Goal: Information Seeking & Learning: Learn about a topic

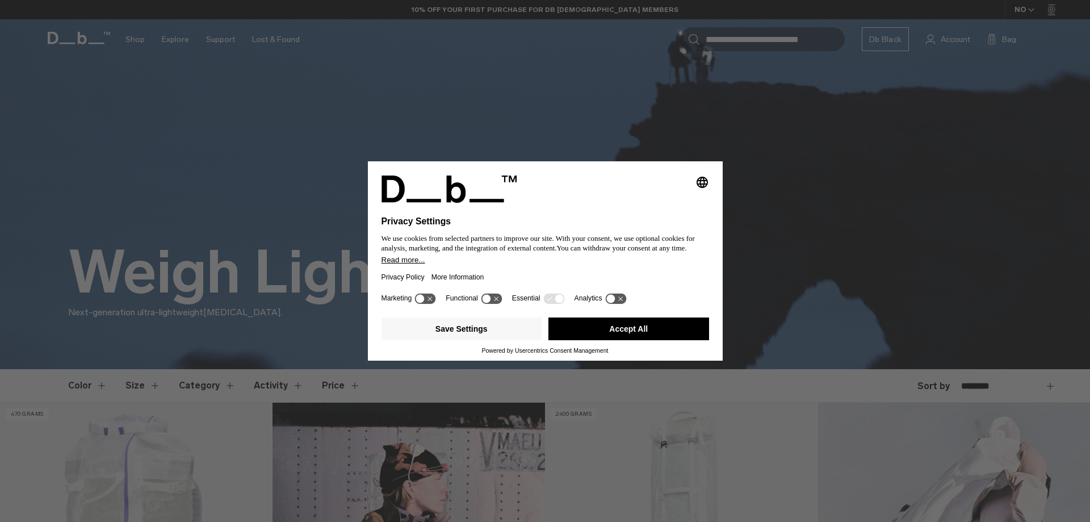
click at [680, 331] on button "Accept All" at bounding box center [629, 328] width 161 height 23
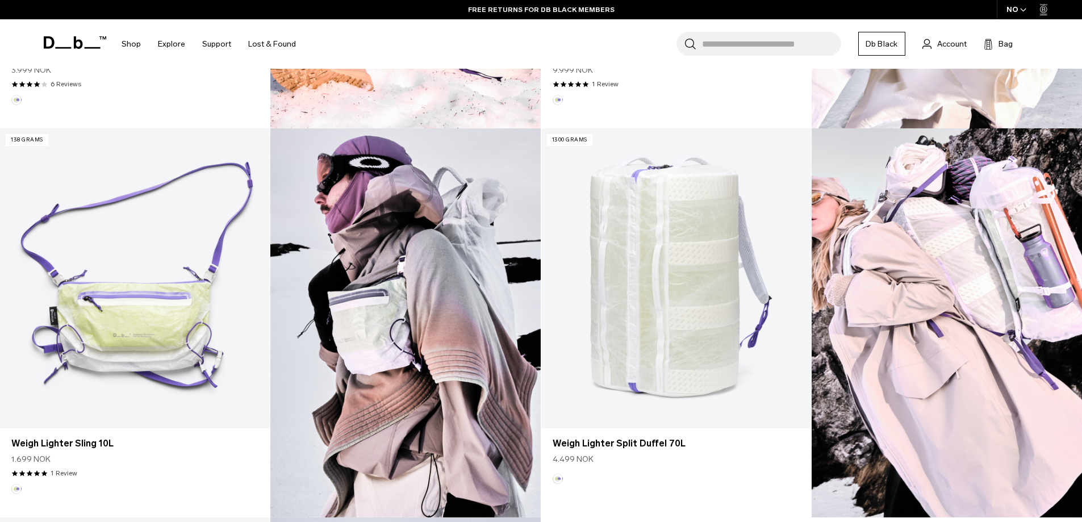
scroll to position [670, 0]
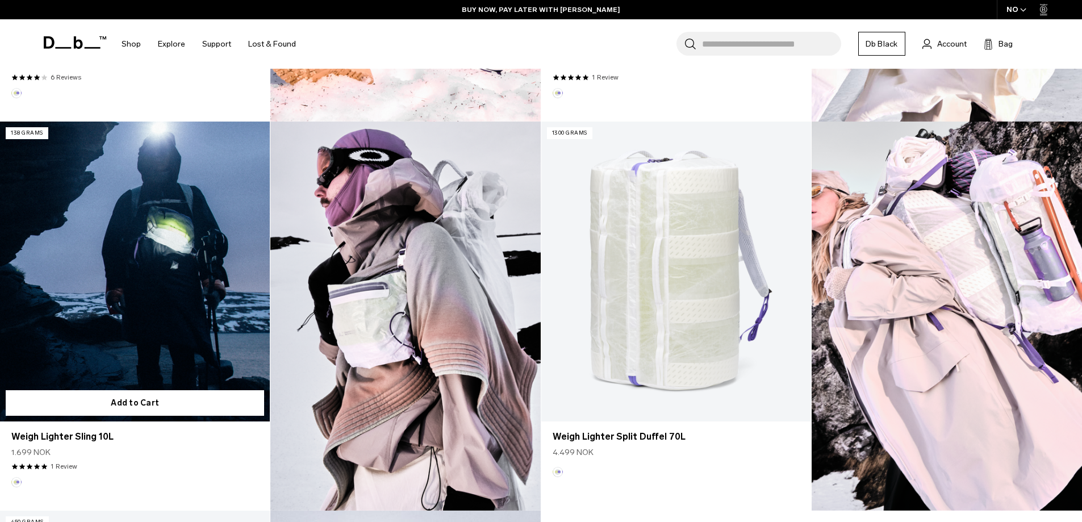
click at [181, 292] on link "Weigh Lighter Sling 10L" at bounding box center [135, 272] width 270 height 300
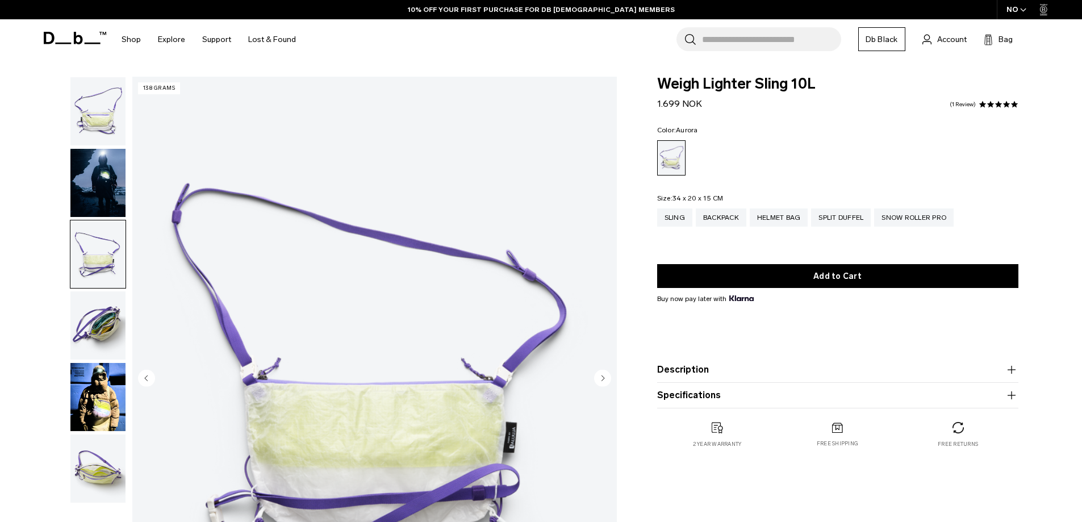
click at [105, 328] on img "button" at bounding box center [97, 325] width 55 height 68
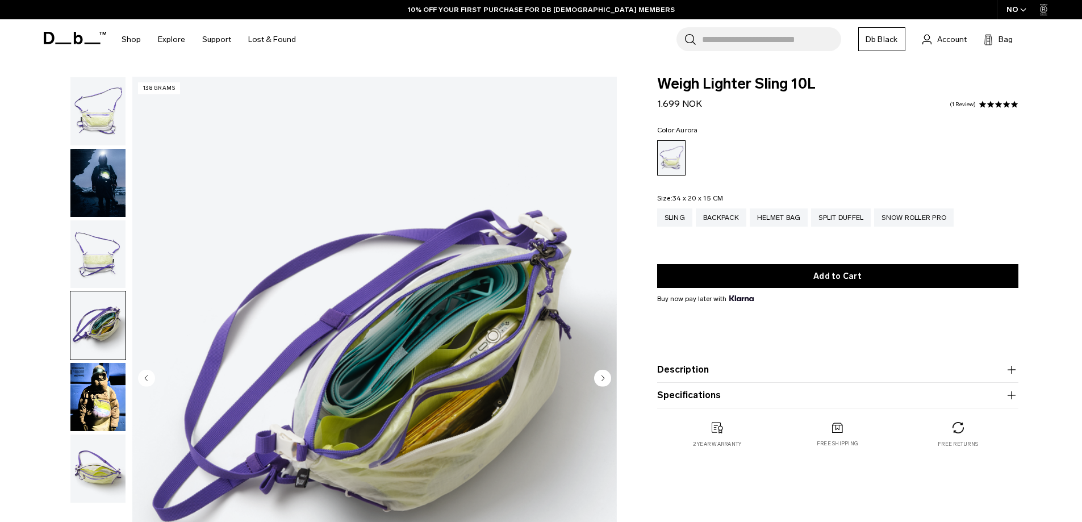
click at [101, 463] on img "button" at bounding box center [97, 468] width 55 height 68
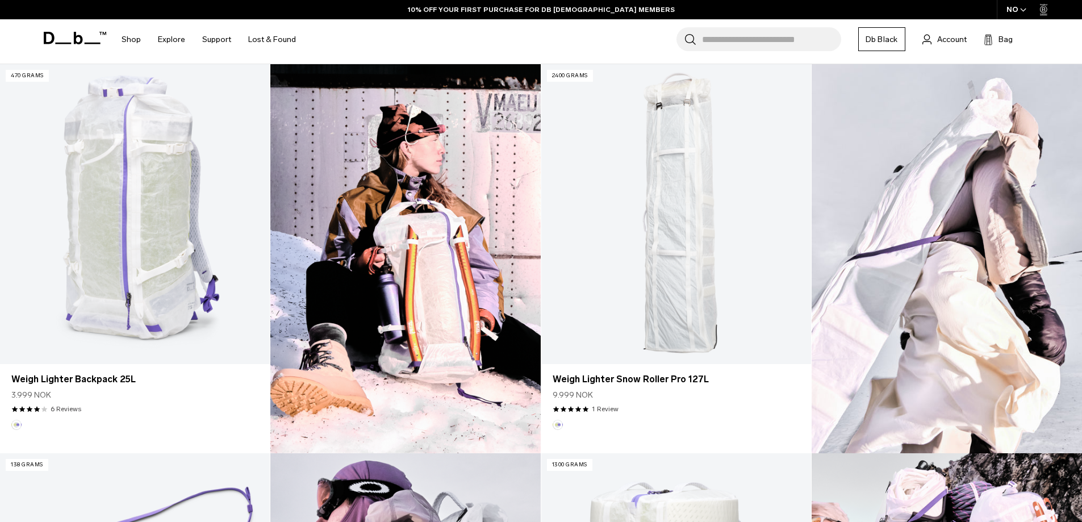
scroll to position [287, 0]
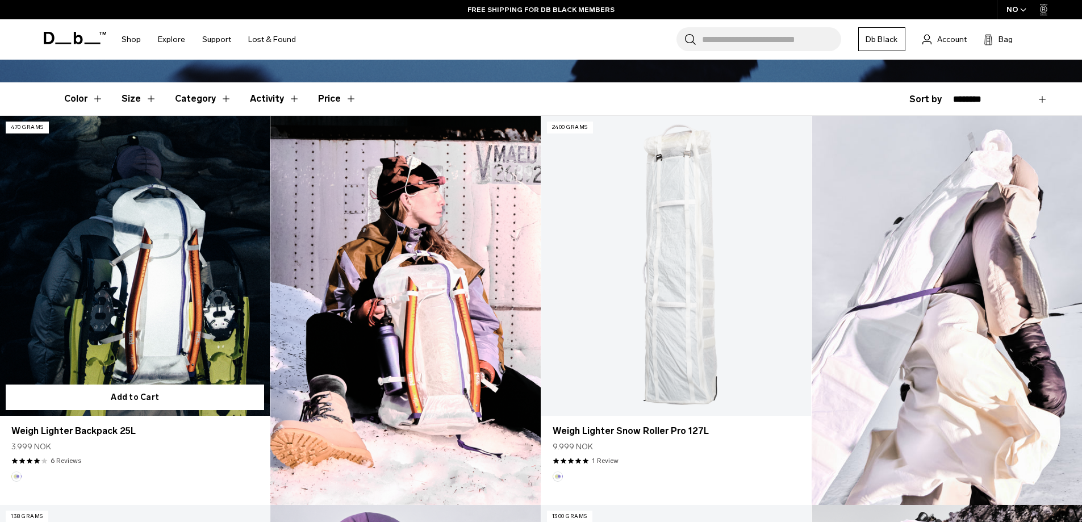
click at [152, 225] on link "Weigh Lighter Backpack 25L" at bounding box center [135, 266] width 270 height 300
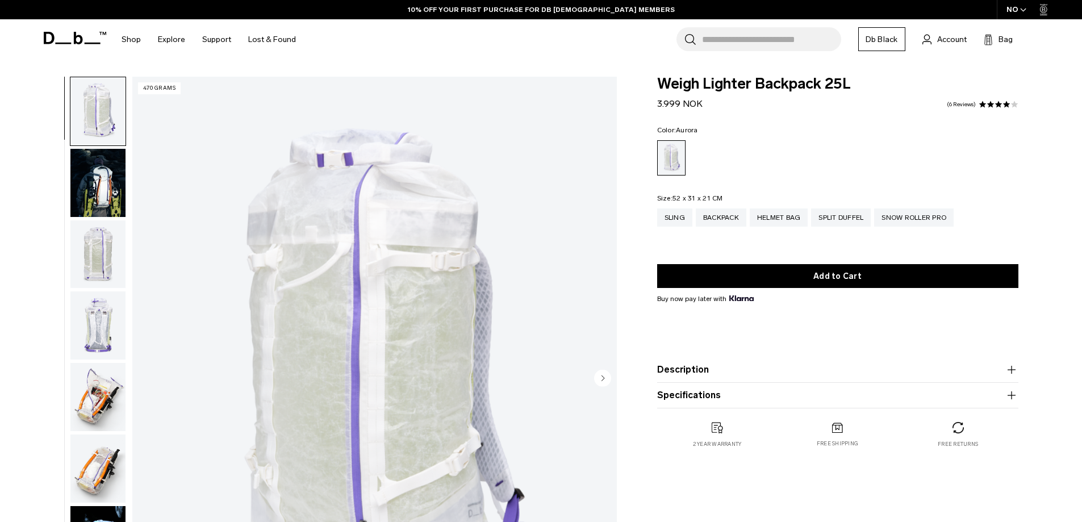
click at [101, 252] on img "button" at bounding box center [97, 254] width 55 height 68
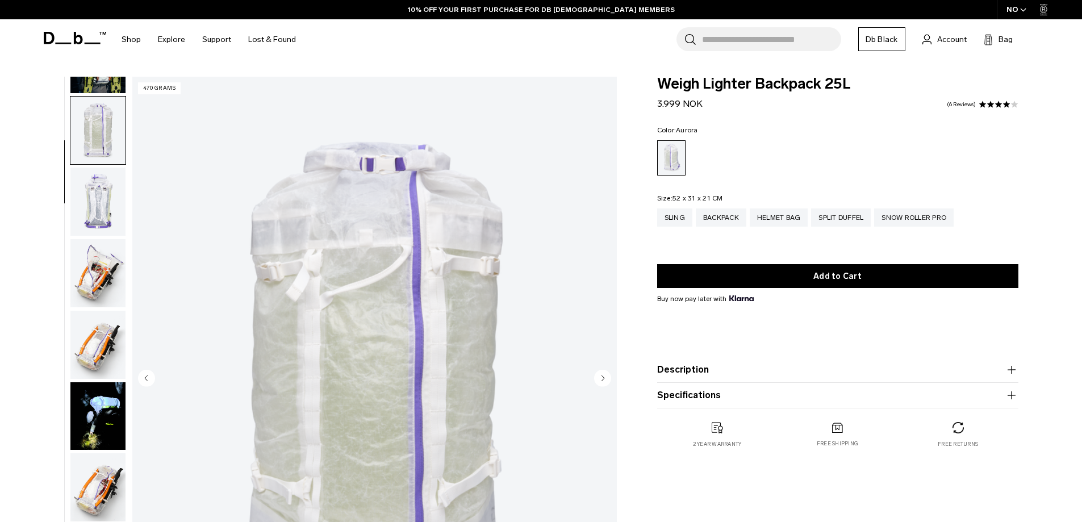
scroll to position [143, 0]
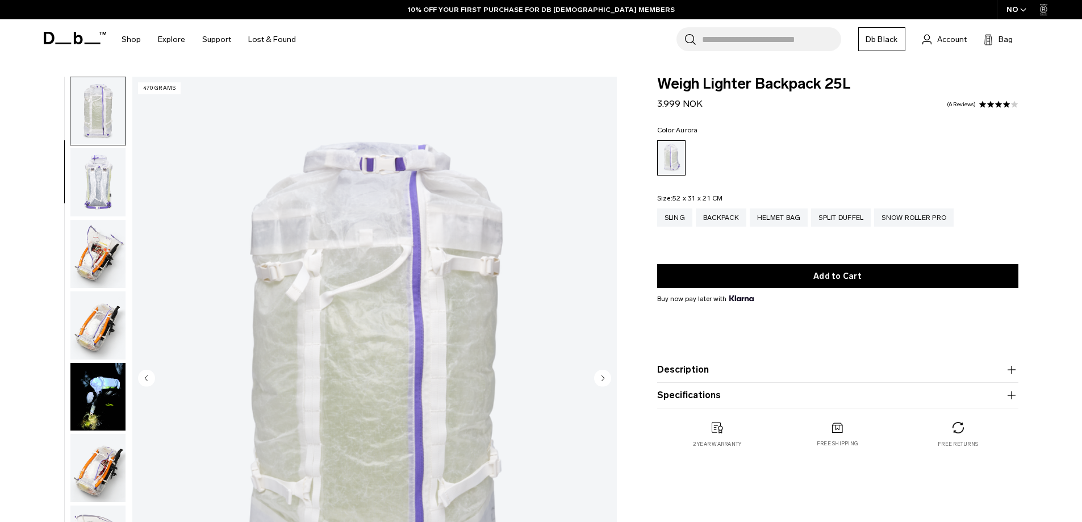
click at [103, 330] on img "button" at bounding box center [97, 325] width 55 height 68
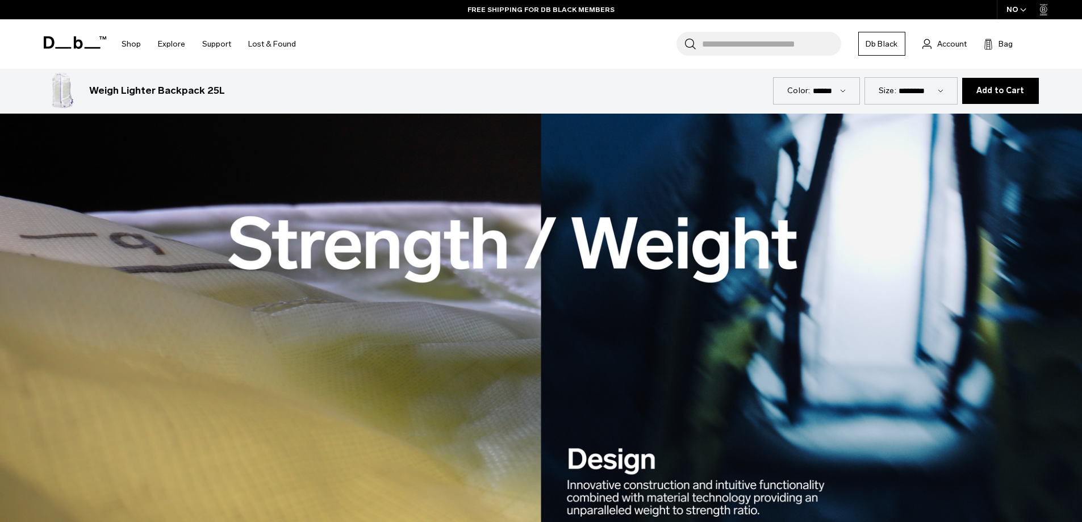
scroll to position [0, 0]
